Goal: Find specific page/section: Find specific page/section

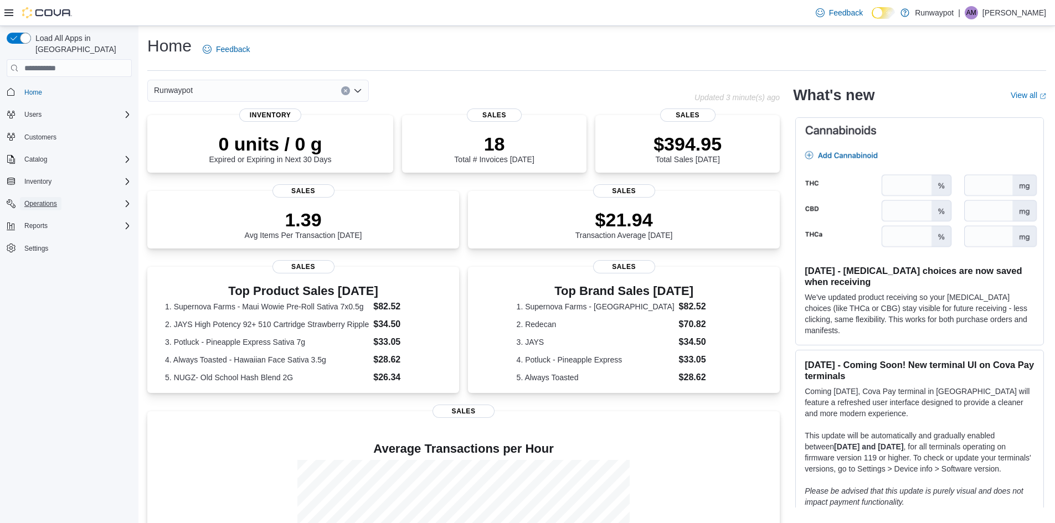
click at [50, 199] on span "Operations" at bounding box center [40, 203] width 33 height 9
click at [54, 235] on div "Reports" at bounding box center [76, 241] width 112 height 13
click at [41, 284] on span "Reports" at bounding box center [31, 288] width 23 height 9
